Goal: Task Accomplishment & Management: Use online tool/utility

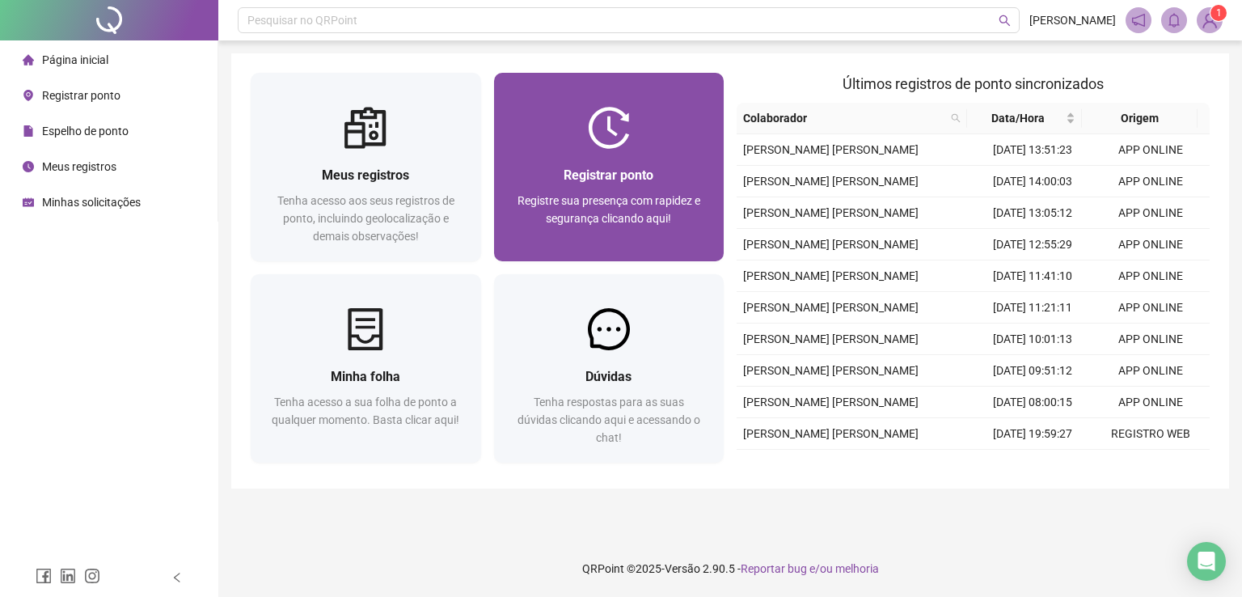
click at [650, 187] on div "Registrar ponto Registre sua presença com rapidez e segurança clicando aqui!" at bounding box center [610, 205] width 192 height 80
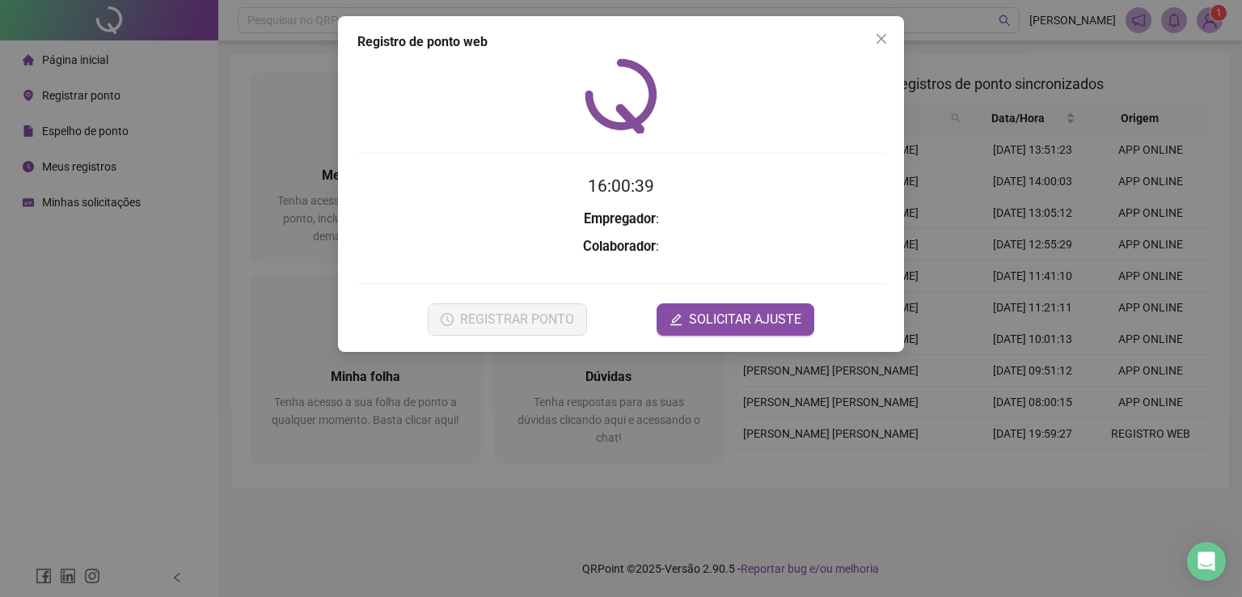
click at [142, 421] on div "Registro de ponto web 16:00:39 Empregador : Colaborador : REGISTRAR PONTO SOLIC…" at bounding box center [621, 298] width 1242 height 597
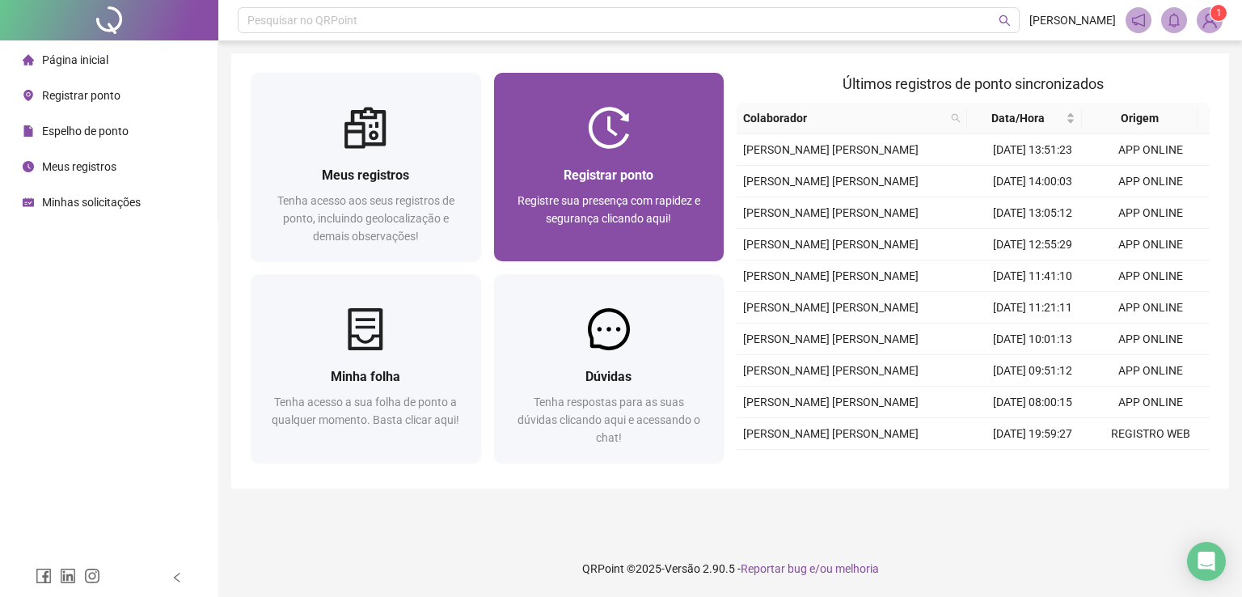
click at [644, 167] on span "Registrar ponto" at bounding box center [609, 174] width 90 height 15
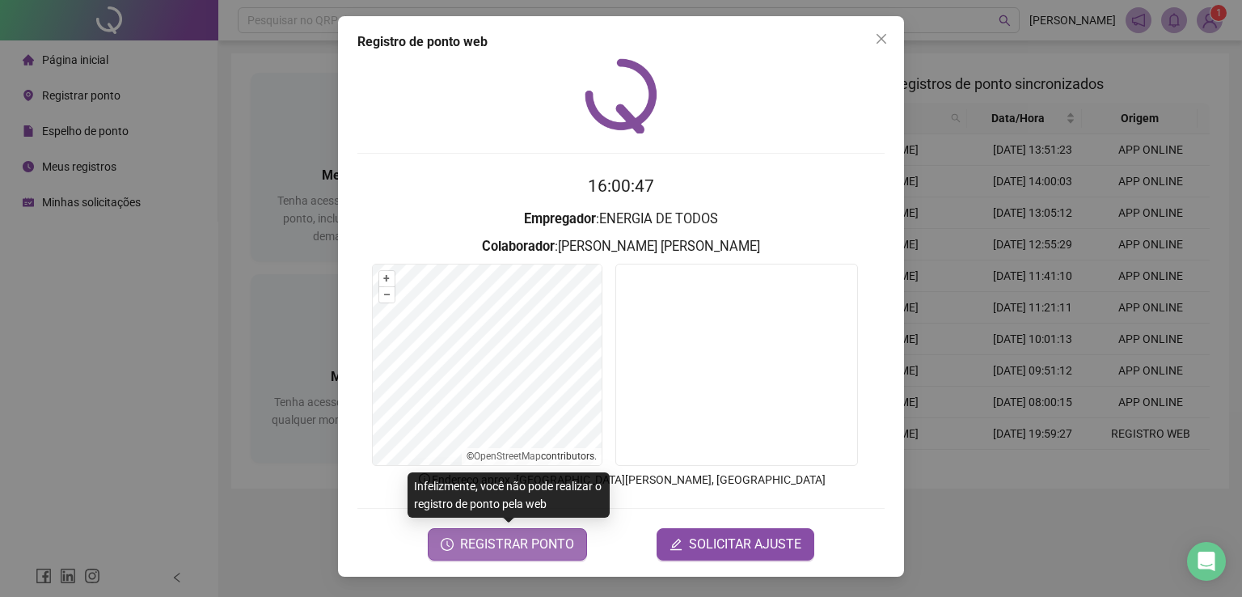
click at [551, 540] on span "REGISTRAR PONTO" at bounding box center [517, 544] width 114 height 19
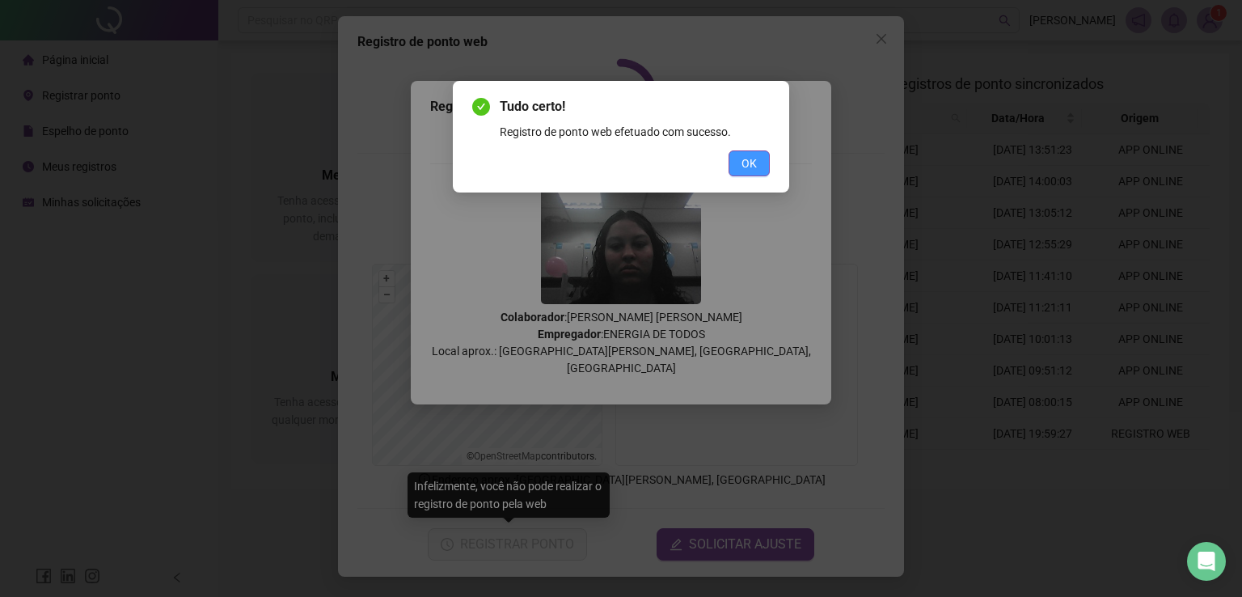
click at [738, 158] on button "OK" at bounding box center [749, 163] width 41 height 26
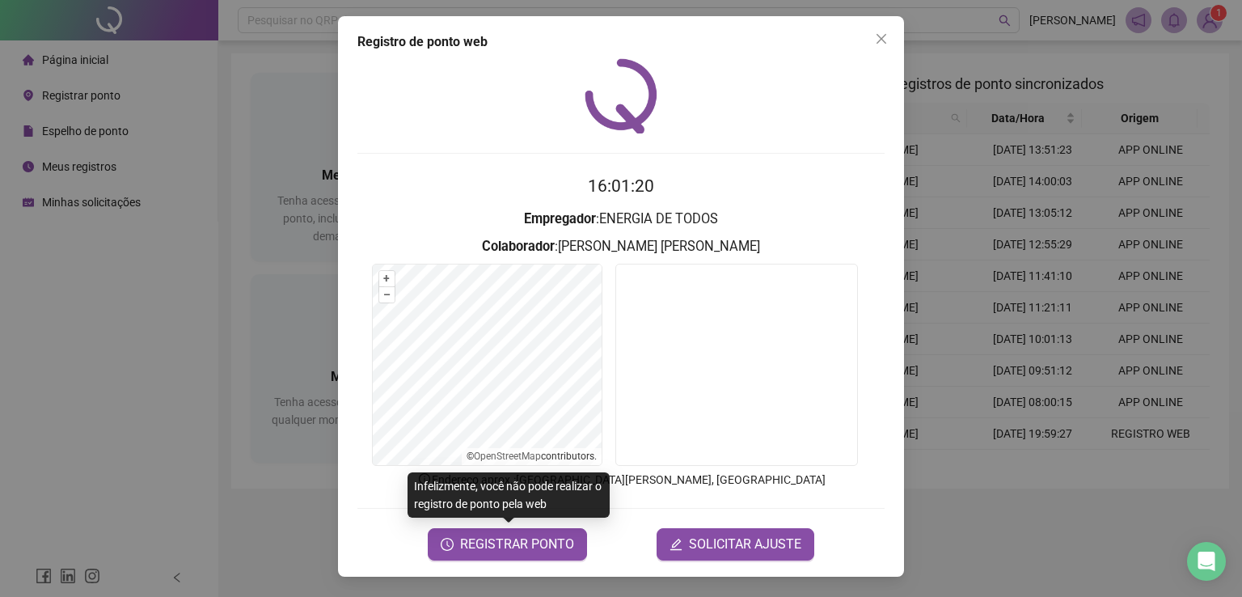
click at [175, 334] on div "Registro de ponto web 16:01:20 Empregador : ENERGIA DE TODOS Colaborador : [PER…" at bounding box center [621, 298] width 1242 height 597
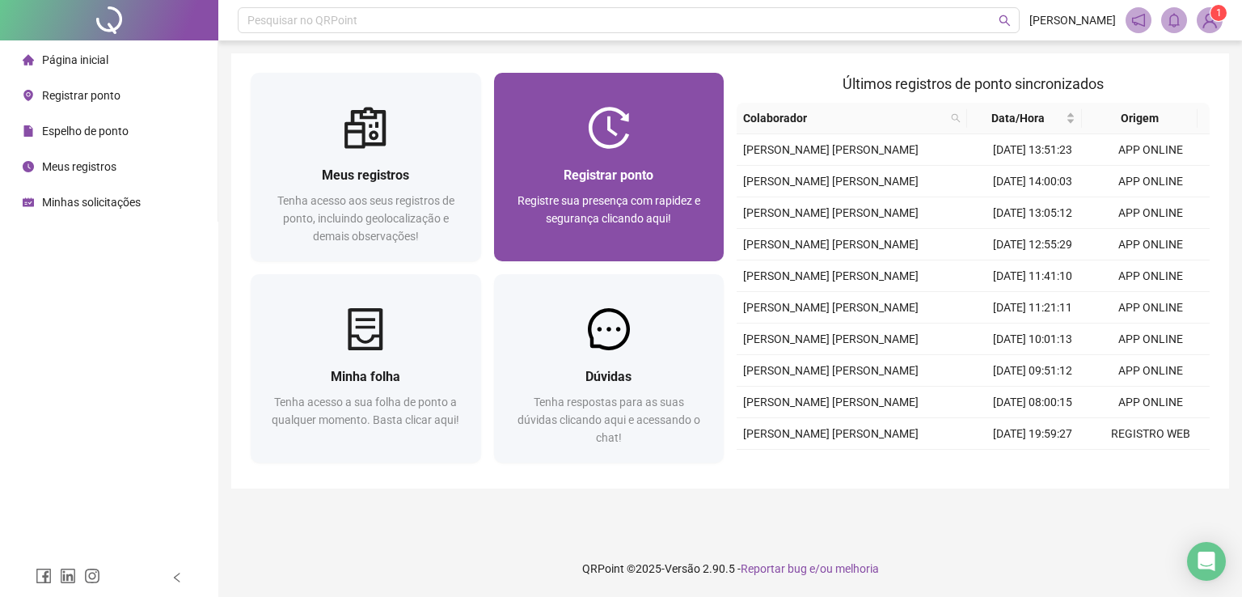
click at [604, 162] on div "Registrar ponto Registre sua presença com rapidez e segurança clicando aqui!" at bounding box center [609, 205] width 231 height 112
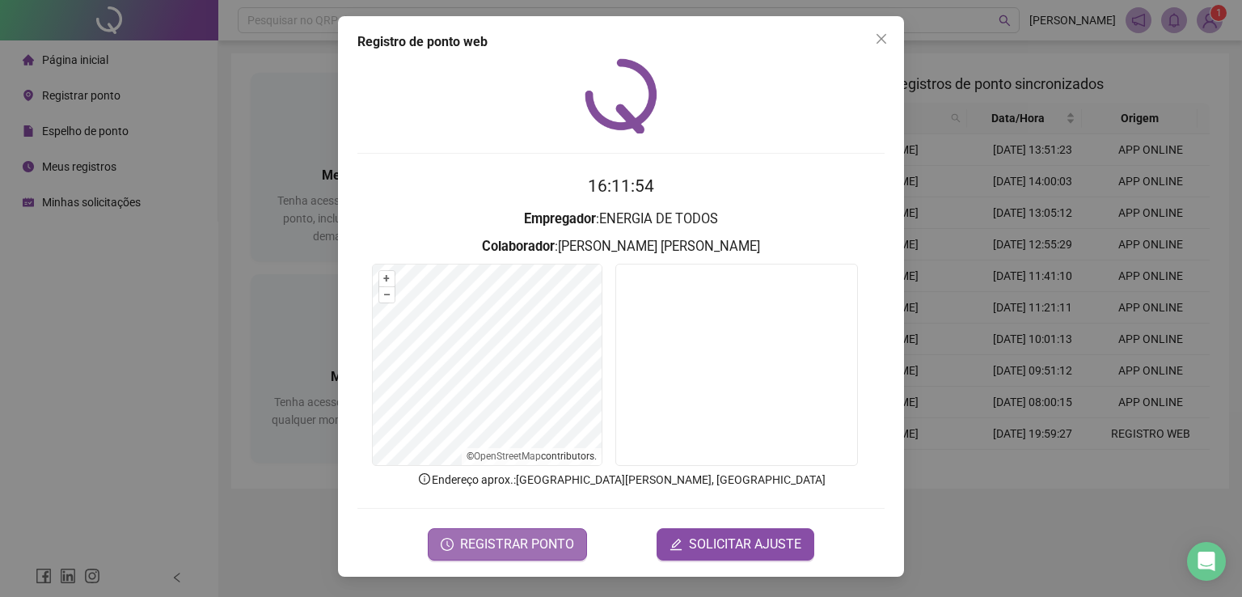
click at [536, 542] on span "REGISTRAR PONTO" at bounding box center [517, 544] width 114 height 19
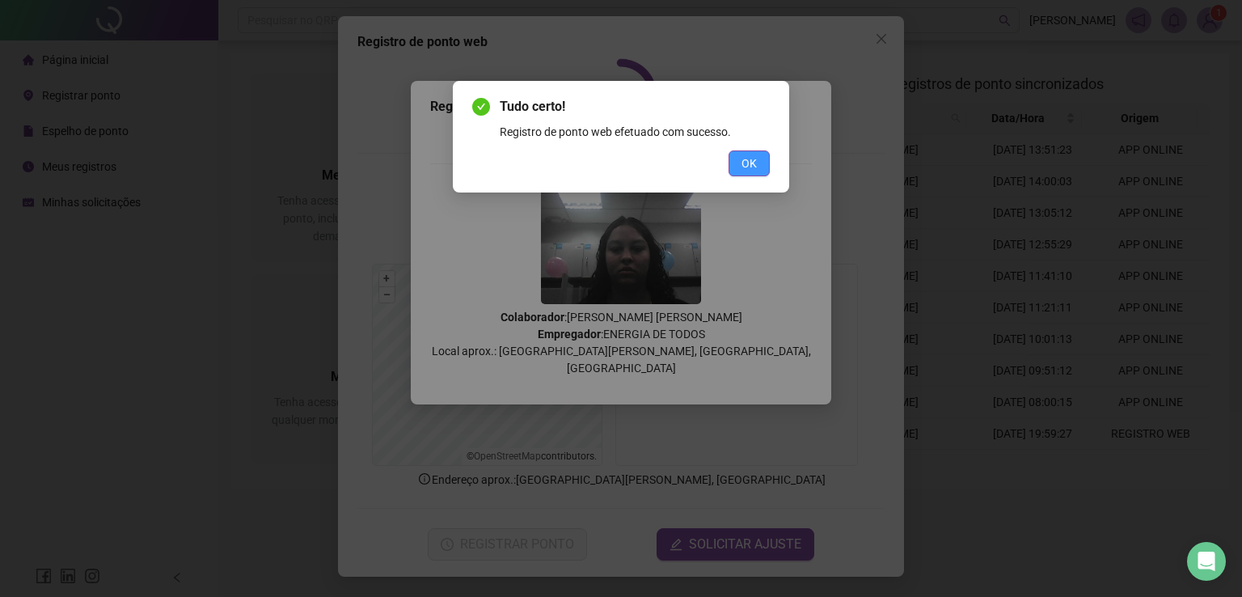
click at [747, 167] on span "OK" at bounding box center [749, 163] width 15 height 18
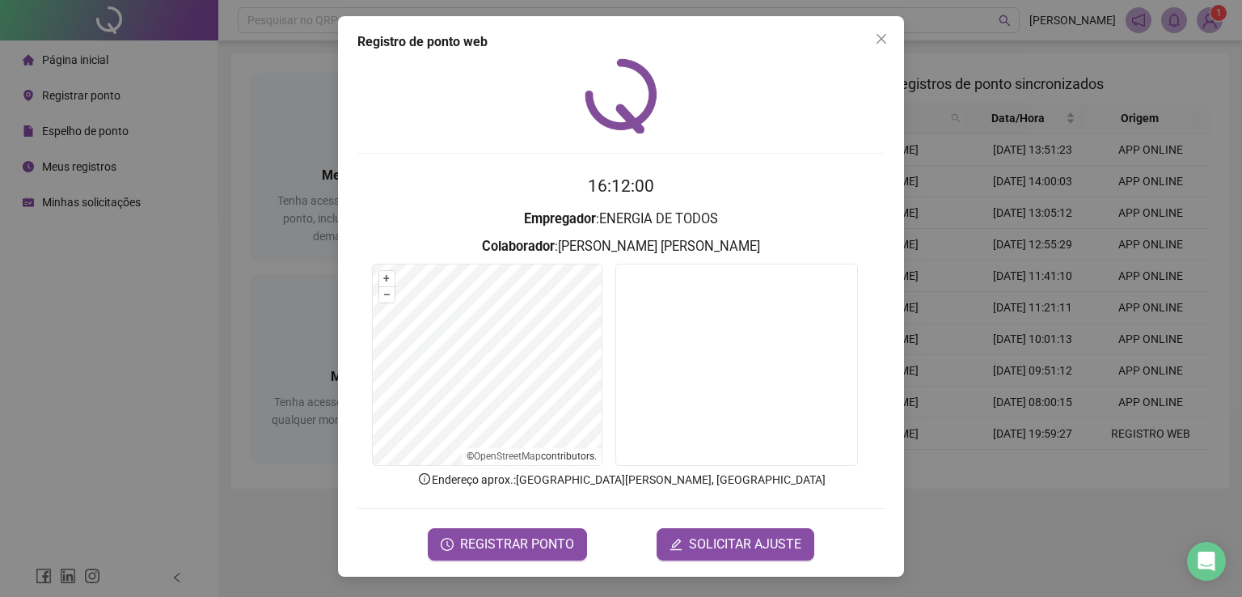
click at [153, 300] on div "Registro de ponto web 16:12:00 Empregador : ENERGIA DE TODOS Colaborador : [PER…" at bounding box center [621, 298] width 1242 height 597
